Goal: Task Accomplishment & Management: Manage account settings

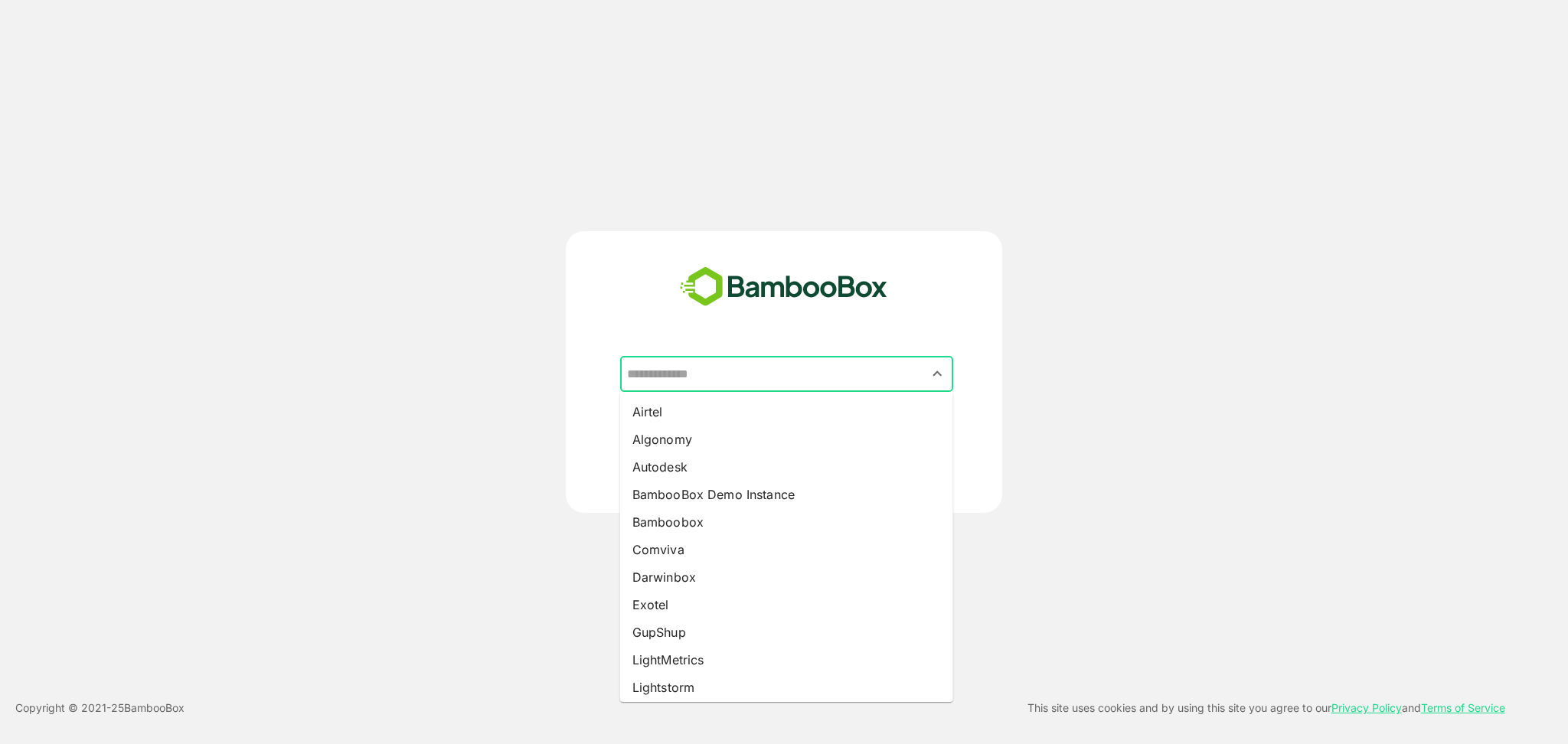
click at [776, 375] on input "text" at bounding box center [787, 374] width 327 height 29
click at [727, 442] on li "Algonomy" at bounding box center [786, 439] width 333 height 28
type input "********"
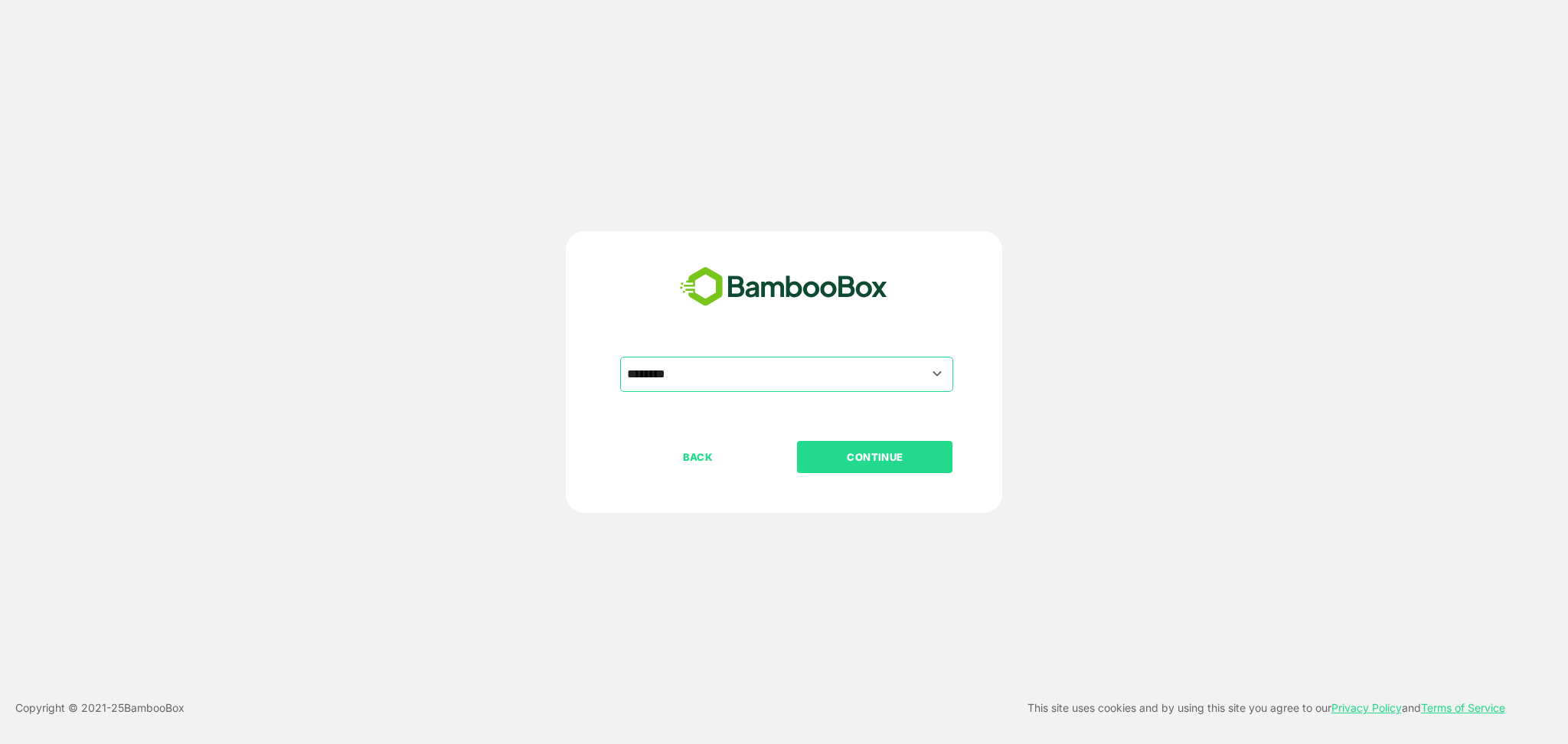
click at [827, 456] on p "CONTINUE" at bounding box center [875, 456] width 153 height 17
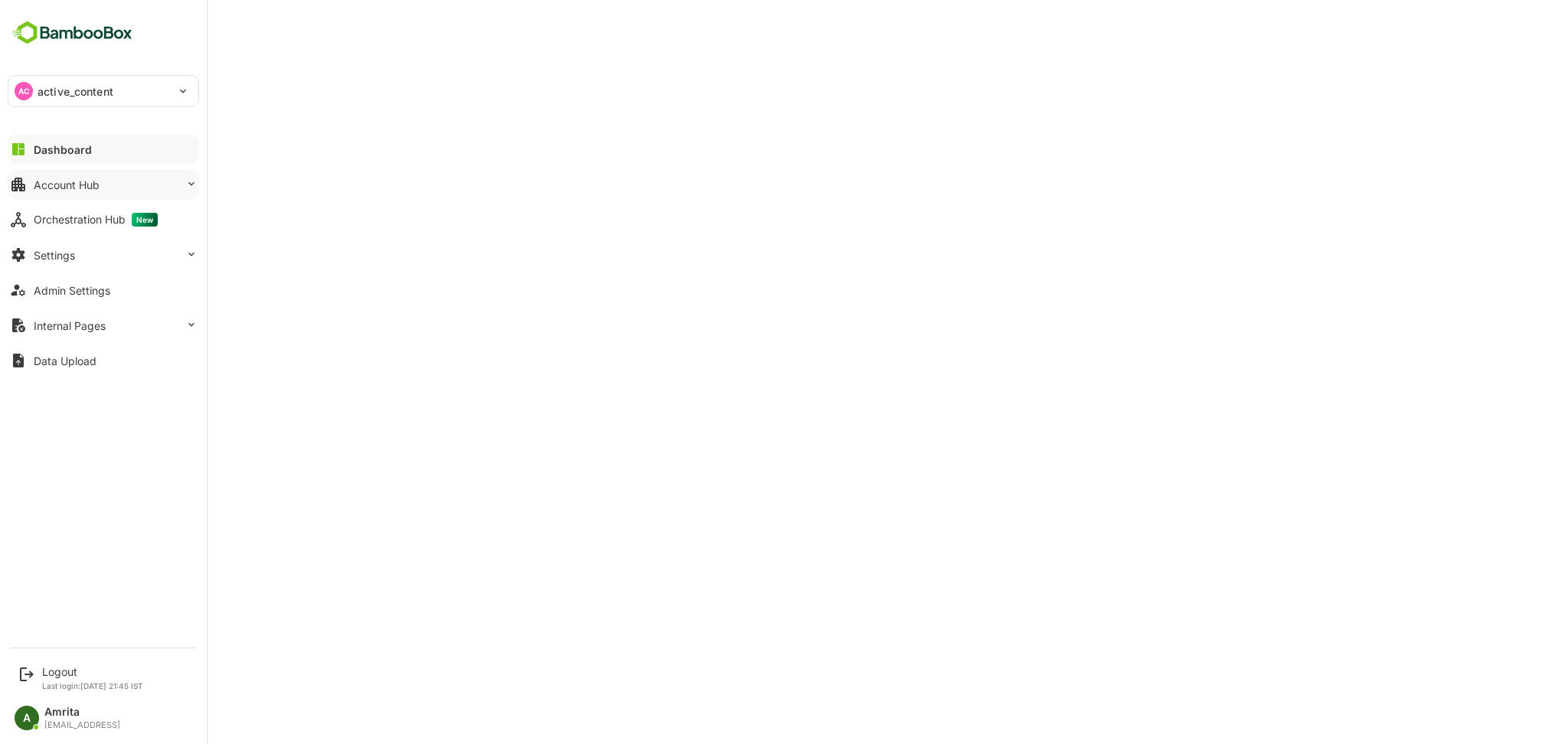
click at [27, 194] on icon at bounding box center [18, 184] width 19 height 19
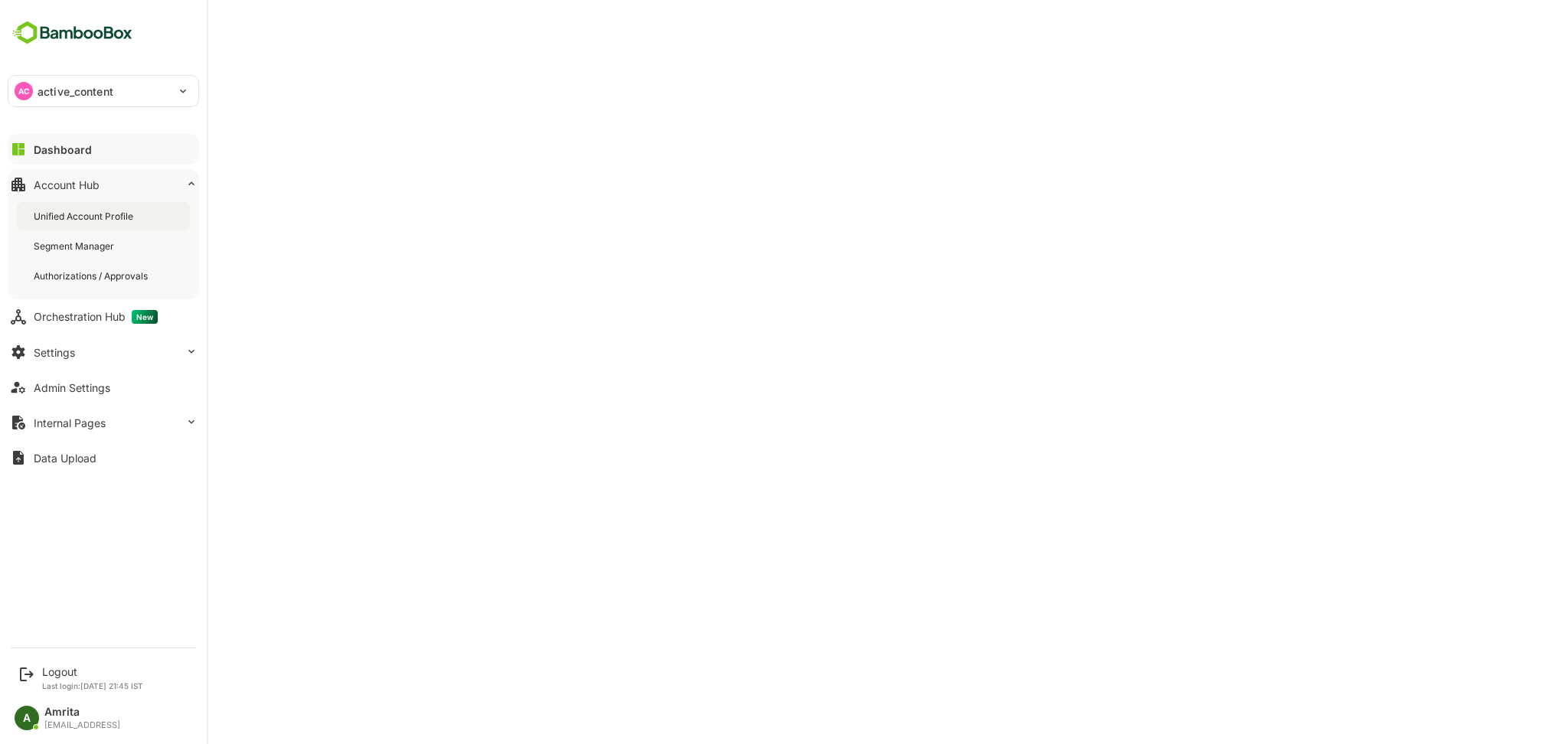
click at [46, 218] on div "Unified Account Profile" at bounding box center [85, 216] width 103 height 13
click at [68, 666] on div "Logout" at bounding box center [92, 672] width 101 height 13
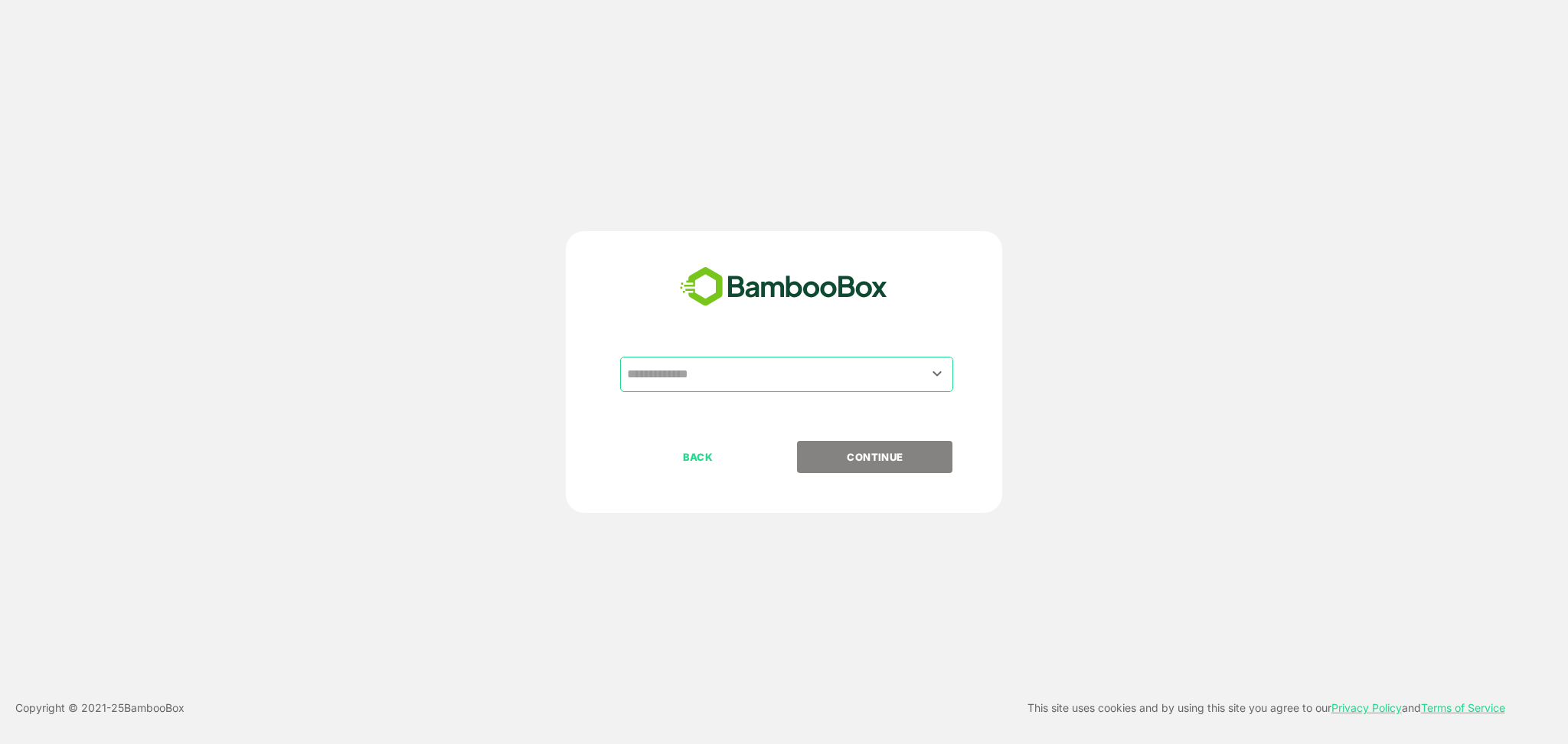
click at [683, 369] on input "text" at bounding box center [787, 374] width 327 height 29
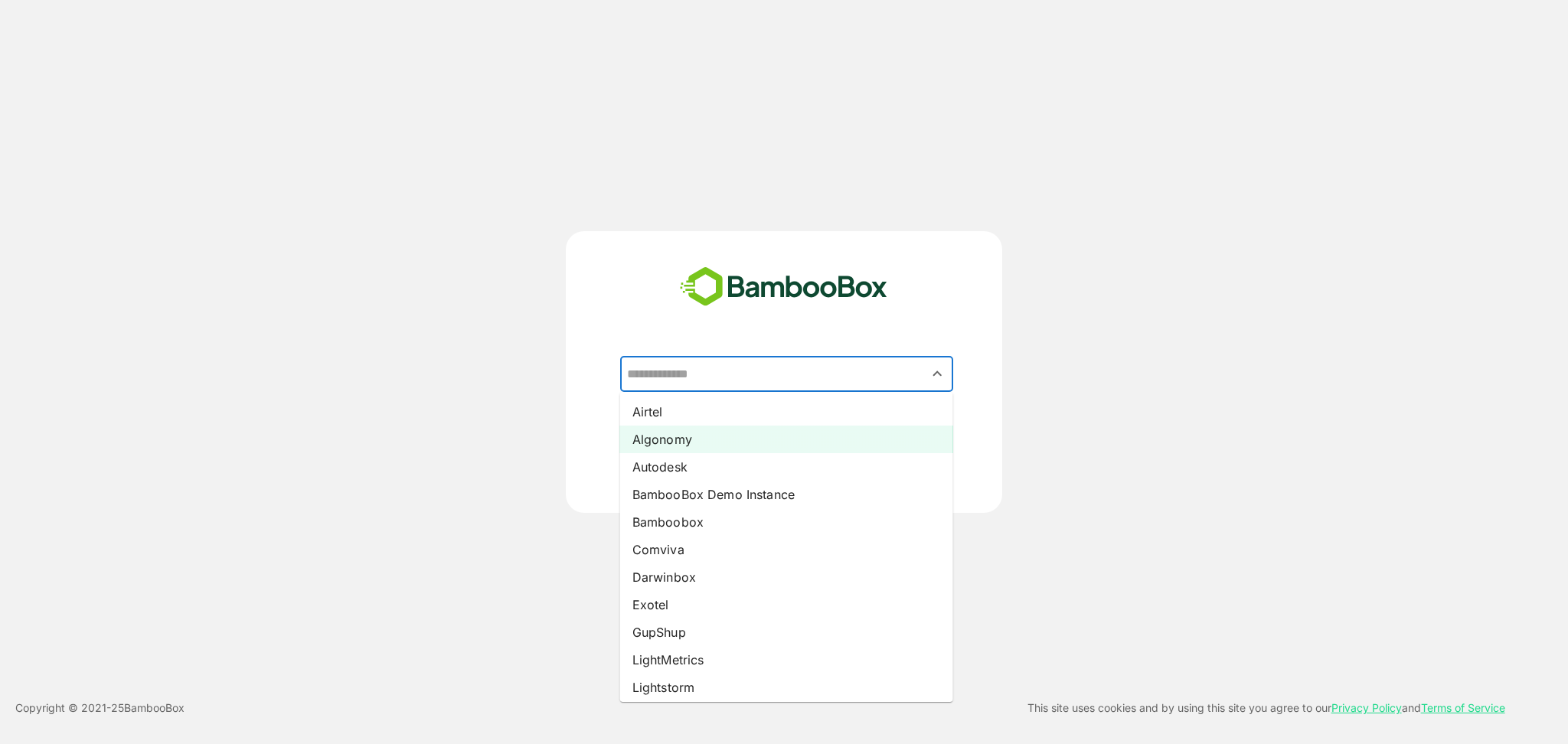
click at [682, 440] on li "Algonomy" at bounding box center [786, 439] width 333 height 28
type input "********"
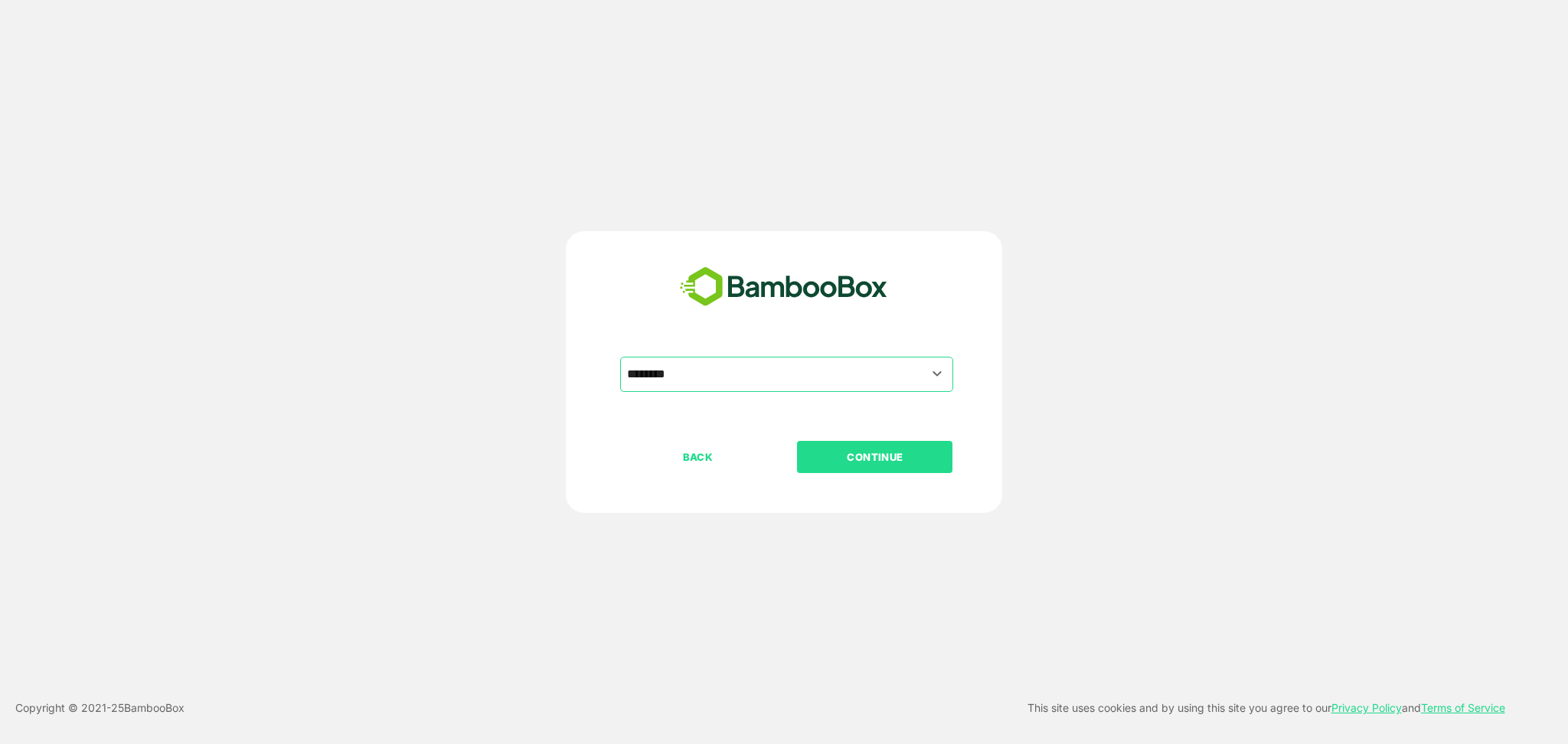
click at [843, 457] on p "CONTINUE" at bounding box center [875, 456] width 153 height 17
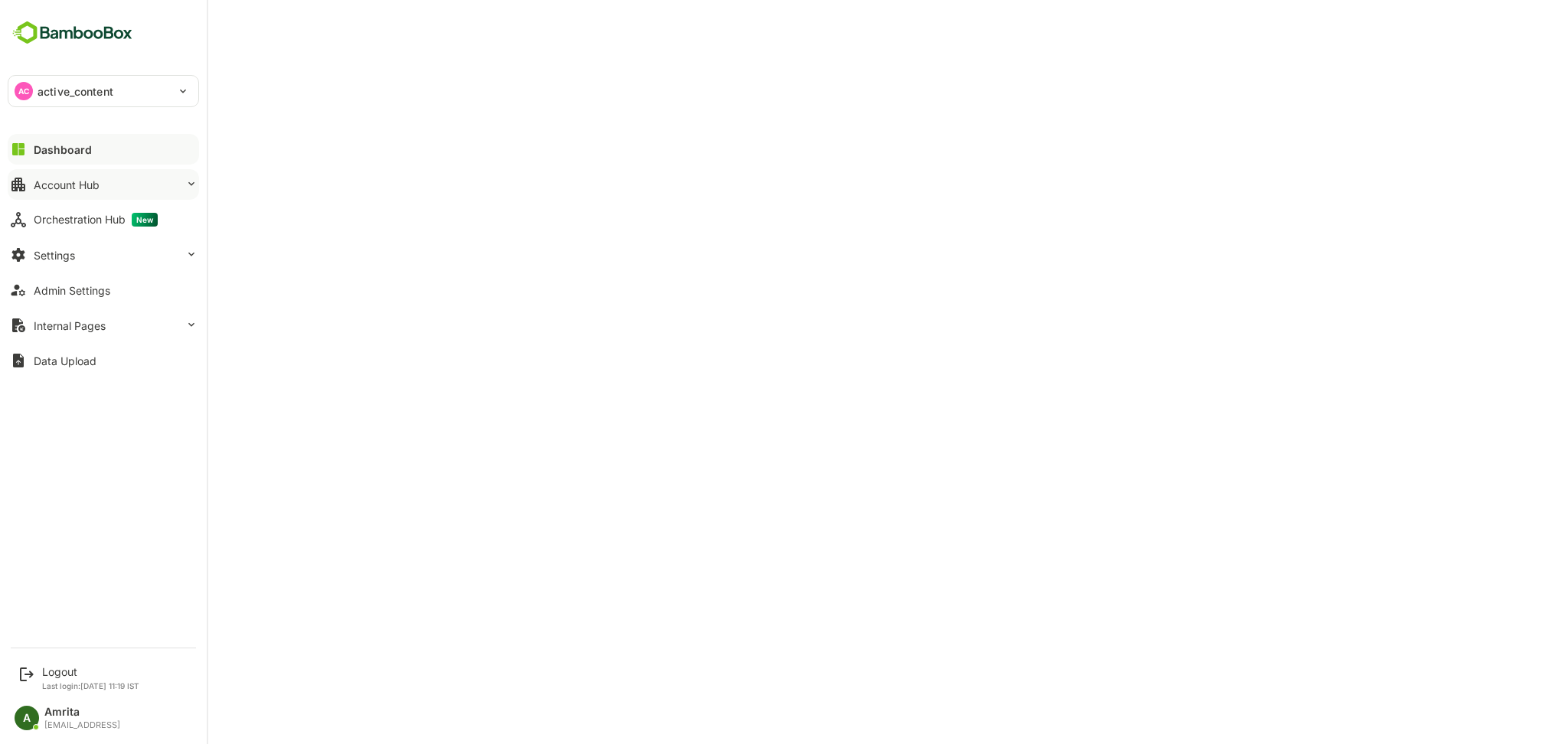
click at [42, 186] on div "Account Hub" at bounding box center [67, 185] width 66 height 13
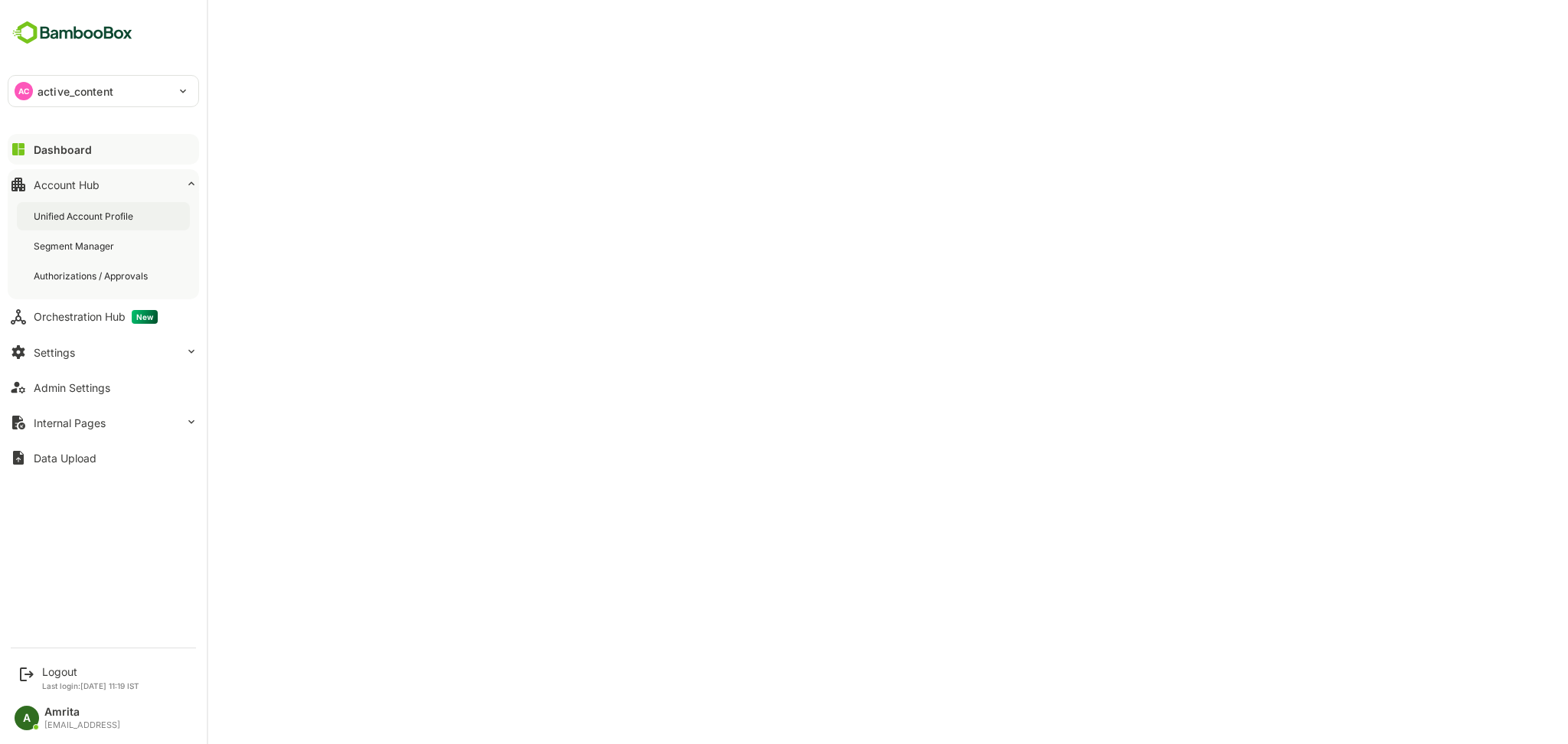
click at [65, 224] on div "Unified Account Profile" at bounding box center [104, 216] width 173 height 29
click at [64, 673] on div "Logout" at bounding box center [90, 672] width 97 height 13
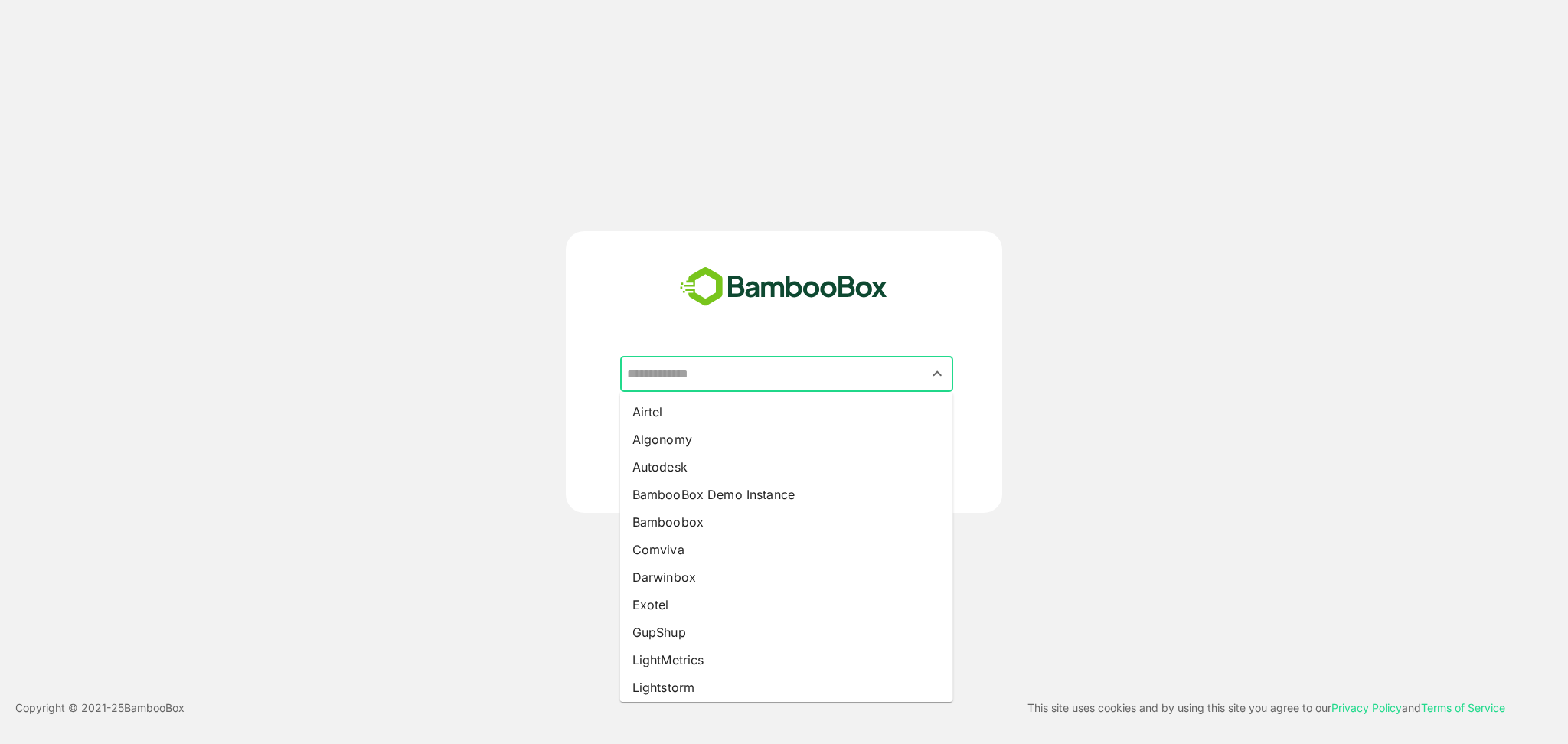
click at [666, 372] on input "text" at bounding box center [787, 374] width 327 height 29
click at [683, 518] on li "Bamboobox" at bounding box center [786, 522] width 333 height 28
type input "*********"
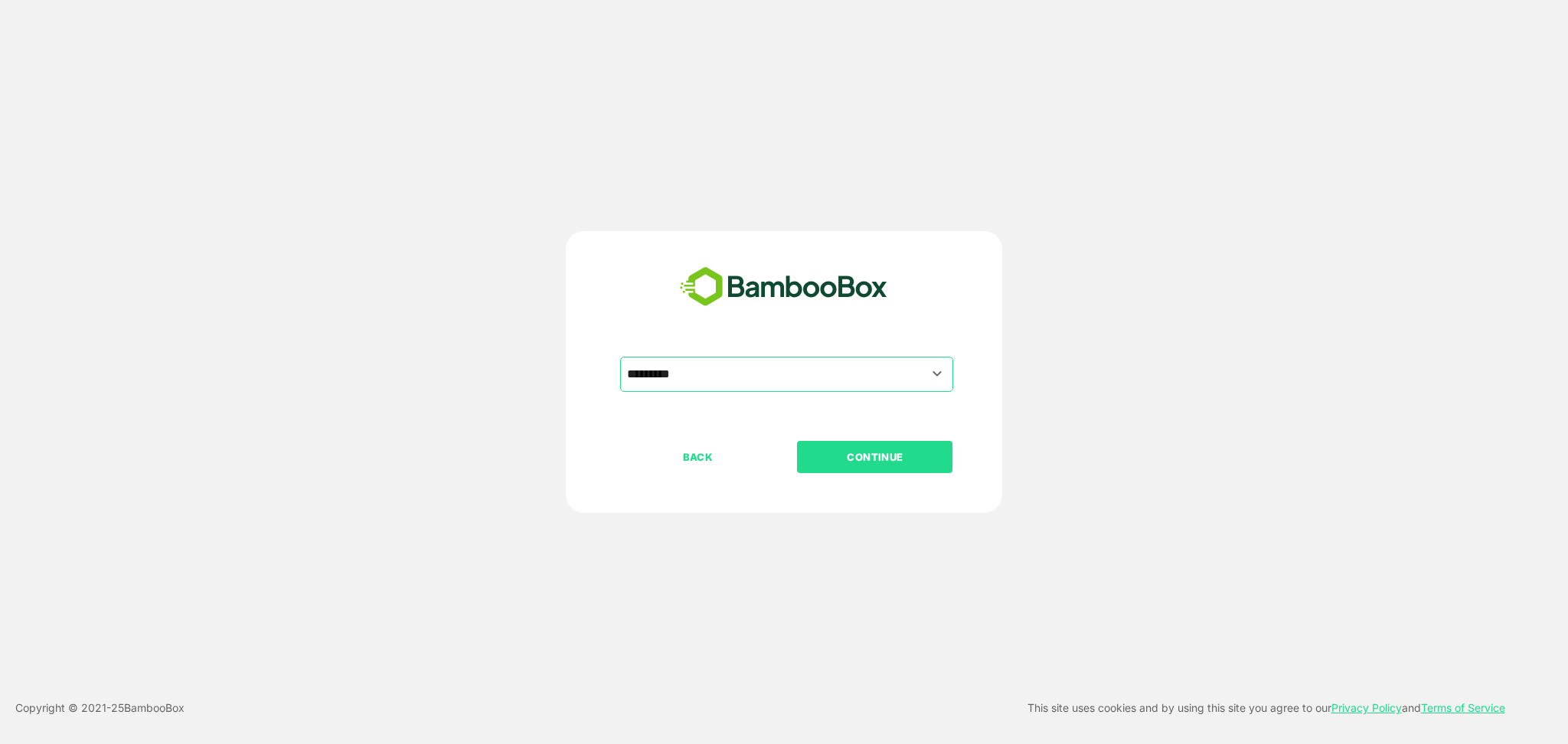
click at [907, 464] on p "CONTINUE" at bounding box center [875, 456] width 153 height 17
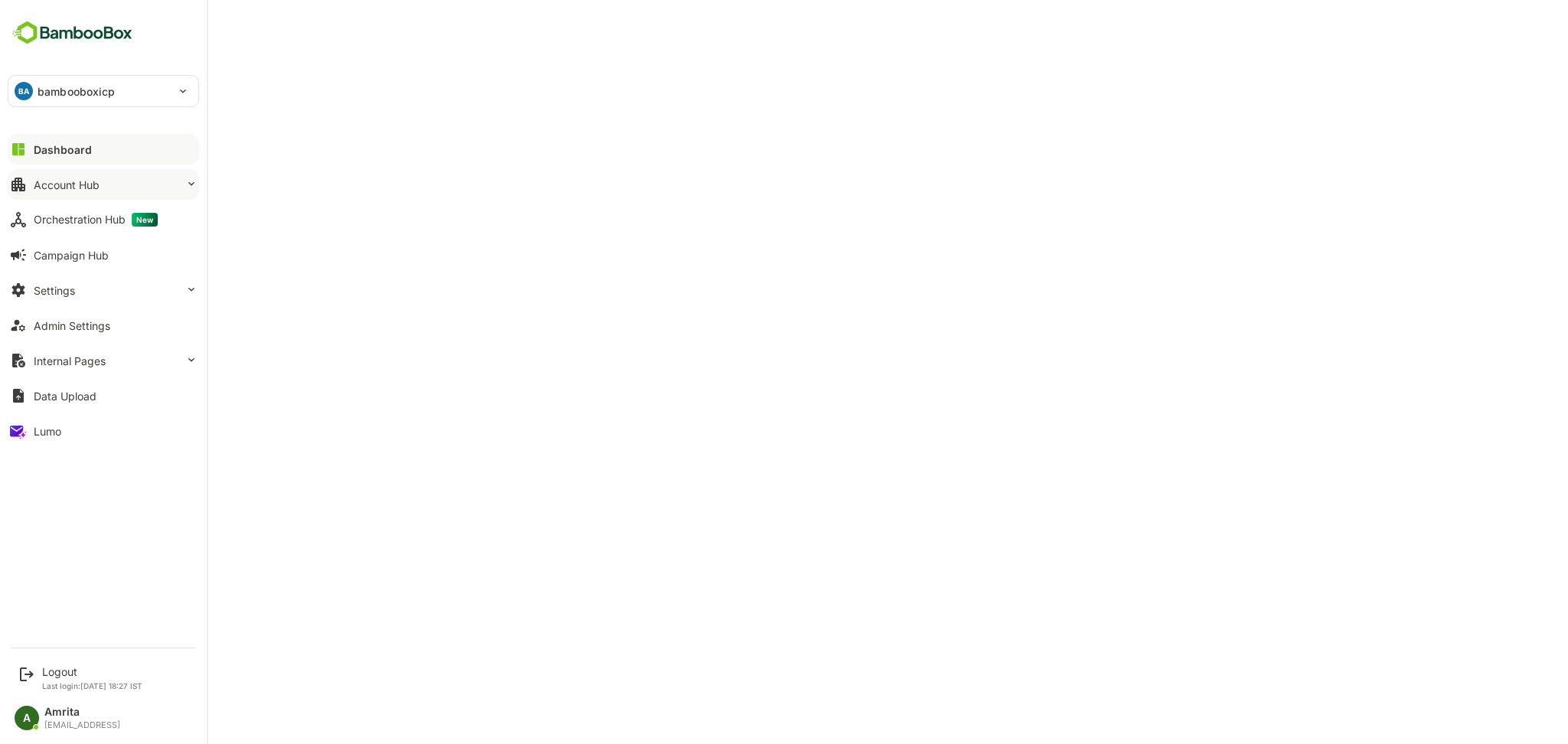
click at [92, 182] on div "Account Hub" at bounding box center [67, 185] width 66 height 13
click at [71, 90] on p "bambooboxicp" at bounding box center [76, 91] width 78 height 16
click at [65, 673] on div "Logout" at bounding box center [92, 672] width 100 height 13
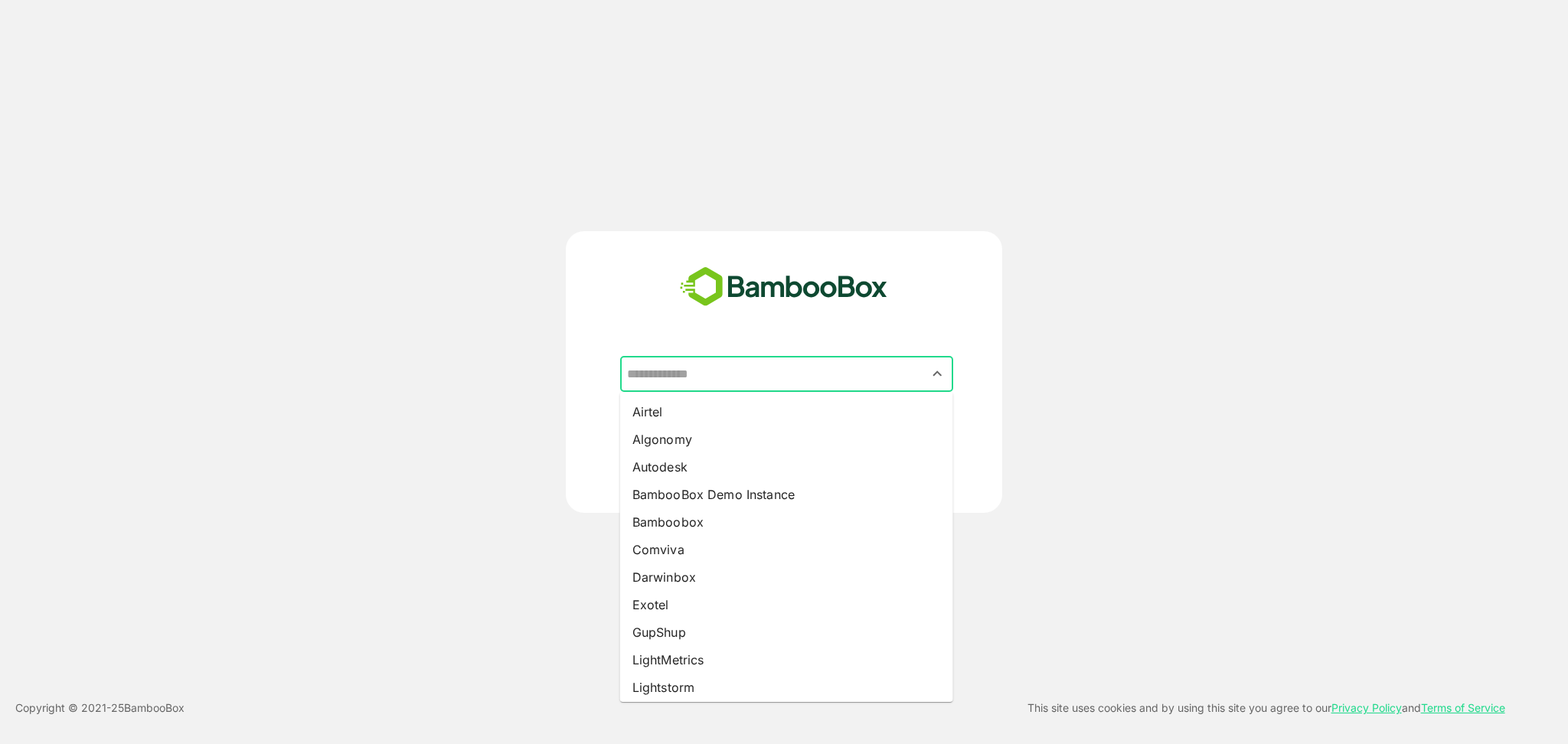
click at [688, 382] on input "text" at bounding box center [787, 374] width 327 height 29
click at [704, 483] on li "BambooBox Demo Instance" at bounding box center [786, 494] width 333 height 28
type input "**********"
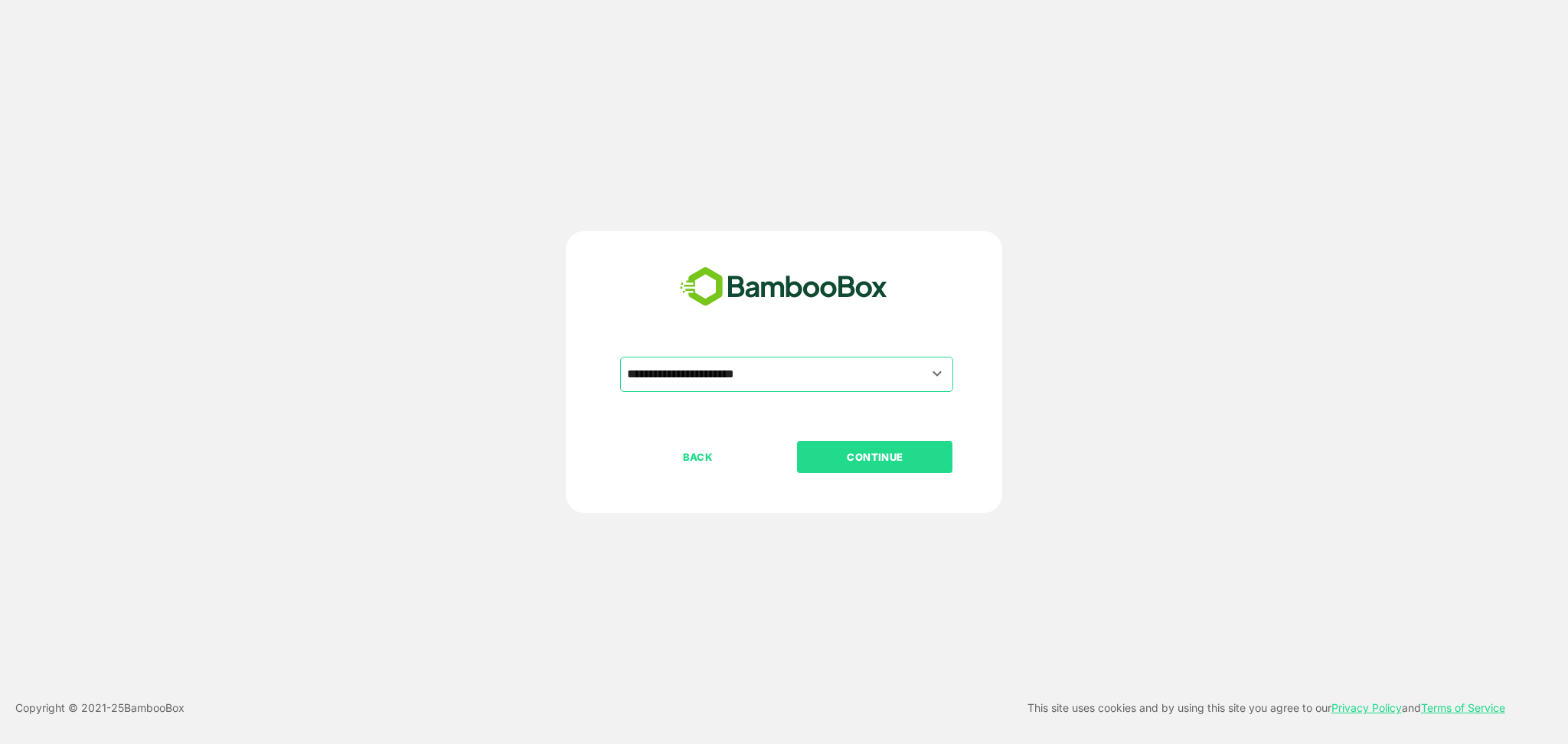
click at [919, 442] on button "CONTINUE" at bounding box center [875, 457] width 155 height 32
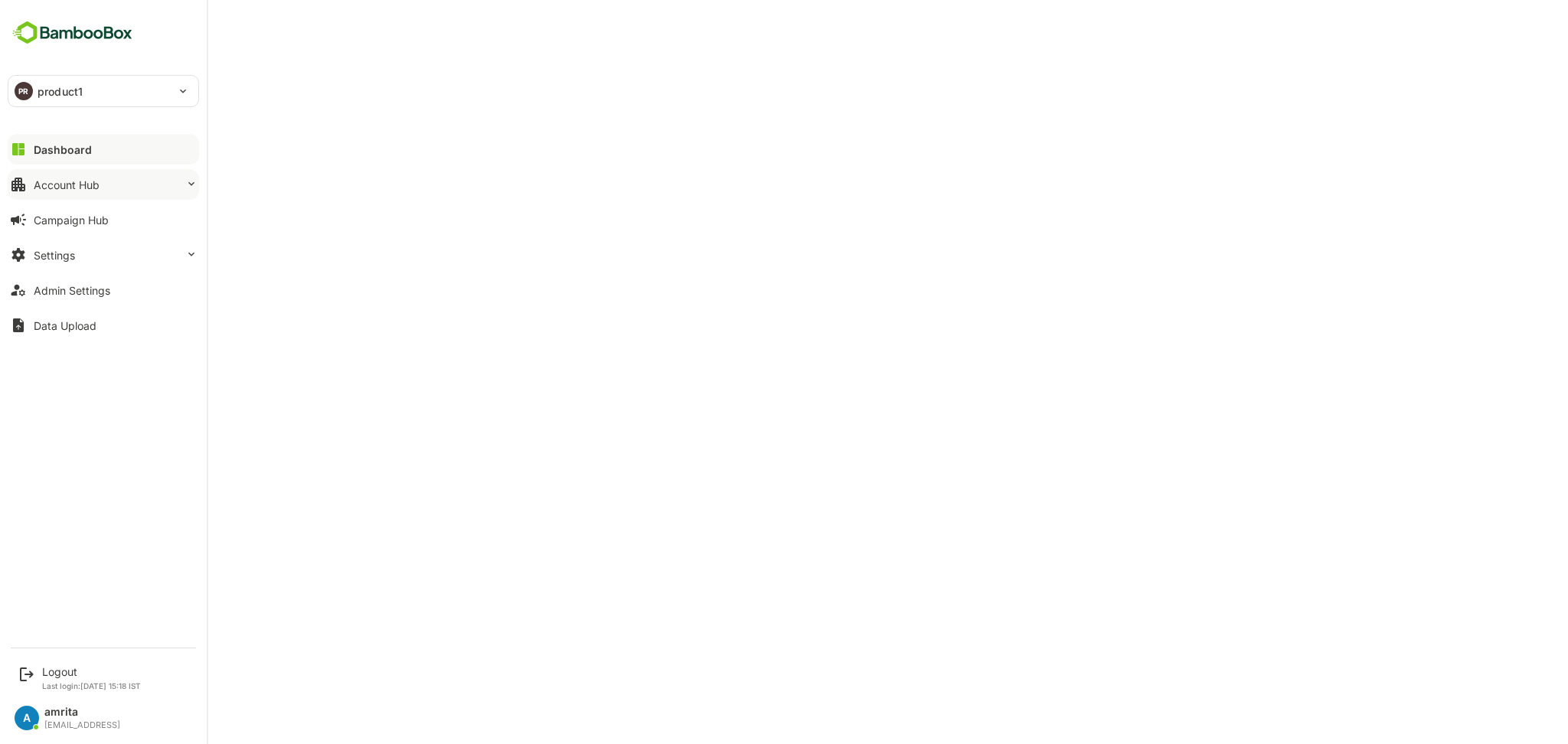
click at [110, 180] on button "Account Hub" at bounding box center [104, 184] width 191 height 30
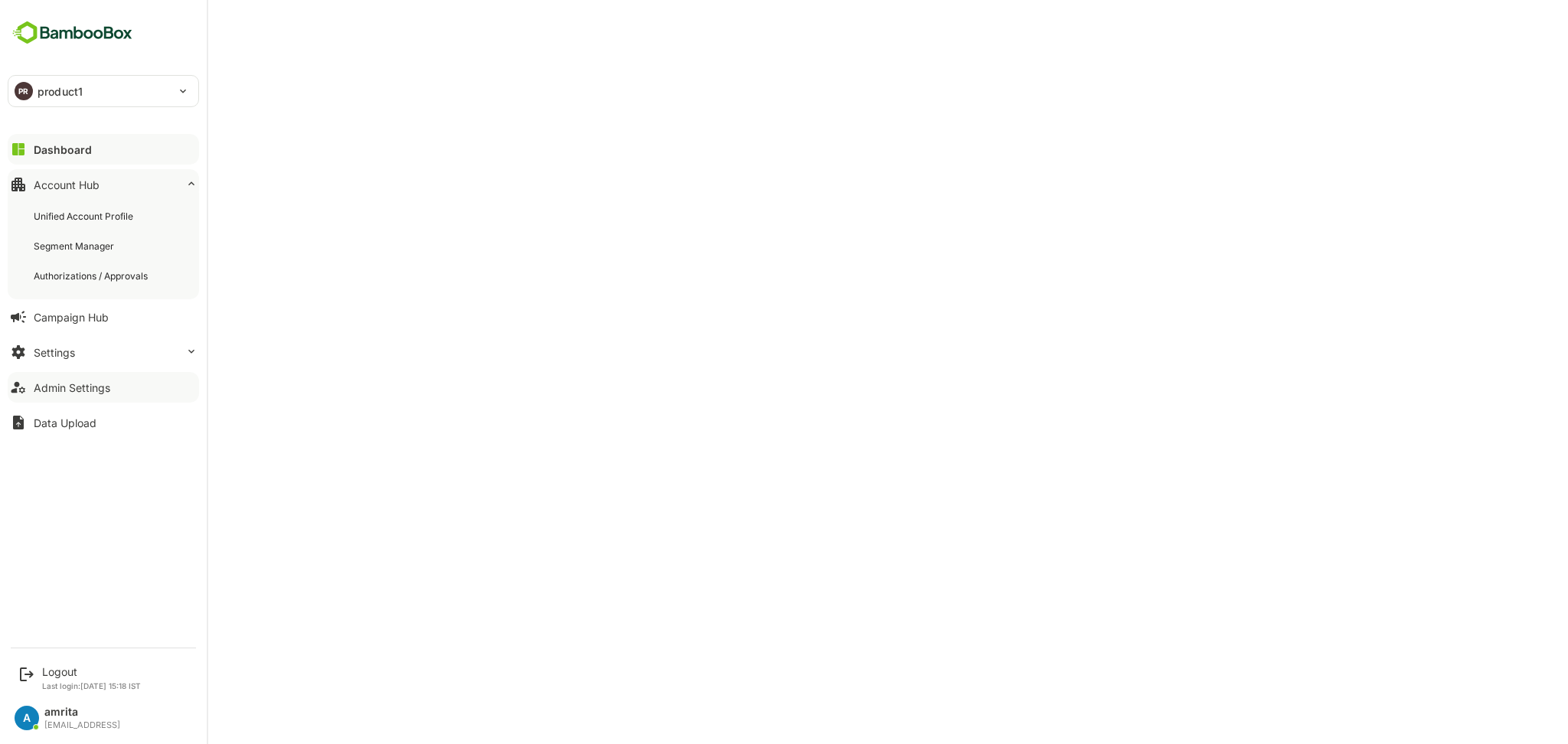
click at [78, 389] on div "Admin Settings" at bounding box center [72, 388] width 77 height 13
